Goal: Obtain resource: Obtain resource

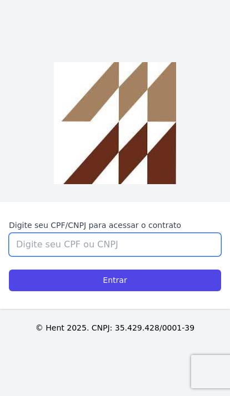
click at [132, 256] on input "Digite seu CPF/CNPJ para acessar o contrato" at bounding box center [115, 244] width 212 height 23
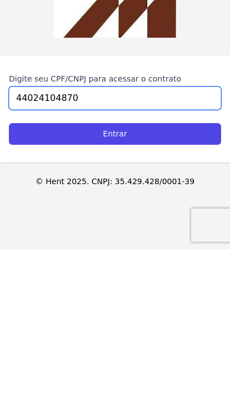
type input "44024104870"
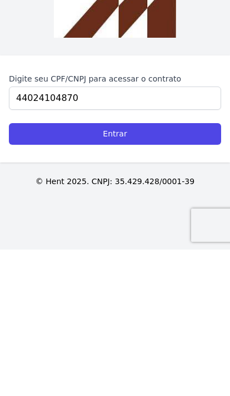
click at [48, 269] on input "Entrar" at bounding box center [115, 280] width 212 height 22
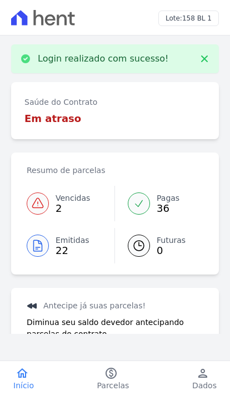
click at [42, 200] on icon at bounding box center [37, 203] width 13 height 13
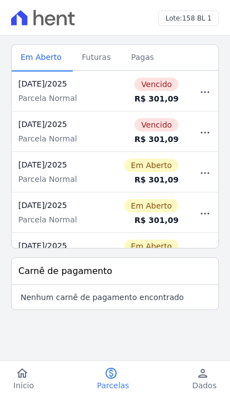
click at [199, 98] on icon "button" at bounding box center [204, 91] width 13 height 13
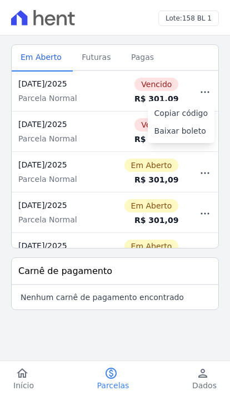
click at [167, 130] on span "Baixar boleto" at bounding box center [180, 130] width 52 height 11
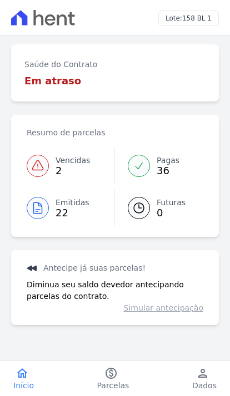
click at [52, 171] on link "Vencidas 2" at bounding box center [71, 165] width 88 height 35
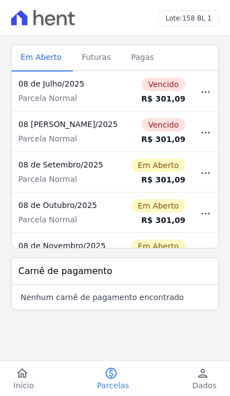
click at [119, 389] on span "Parcelas" at bounding box center [113, 385] width 32 height 11
